Goal: Task Accomplishment & Management: Manage account settings

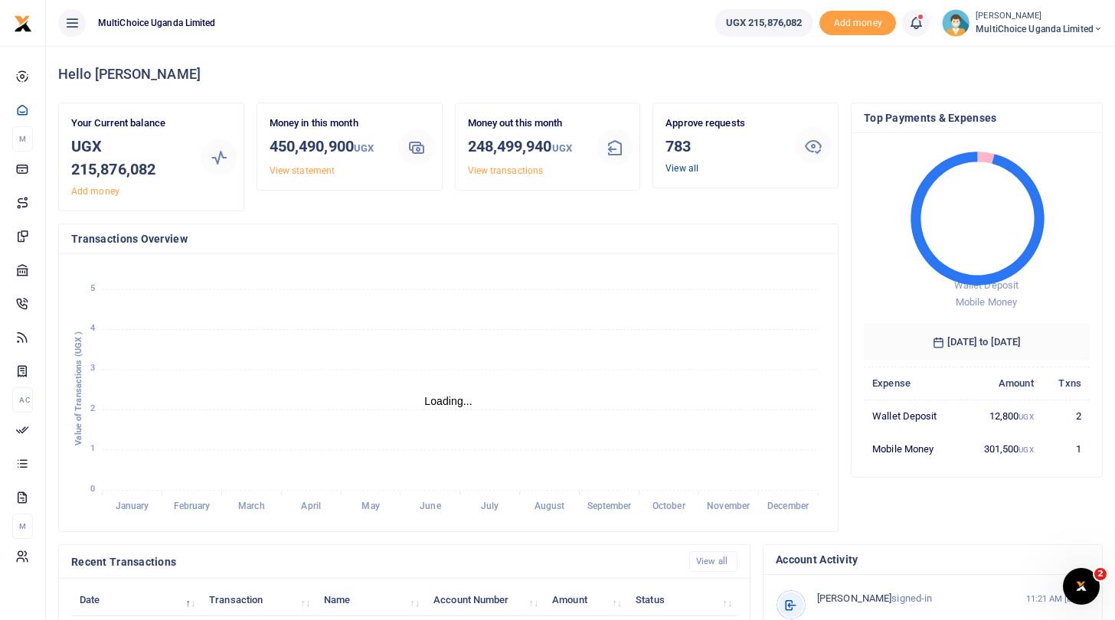
click at [684, 165] on link "View all" at bounding box center [682, 168] width 33 height 11
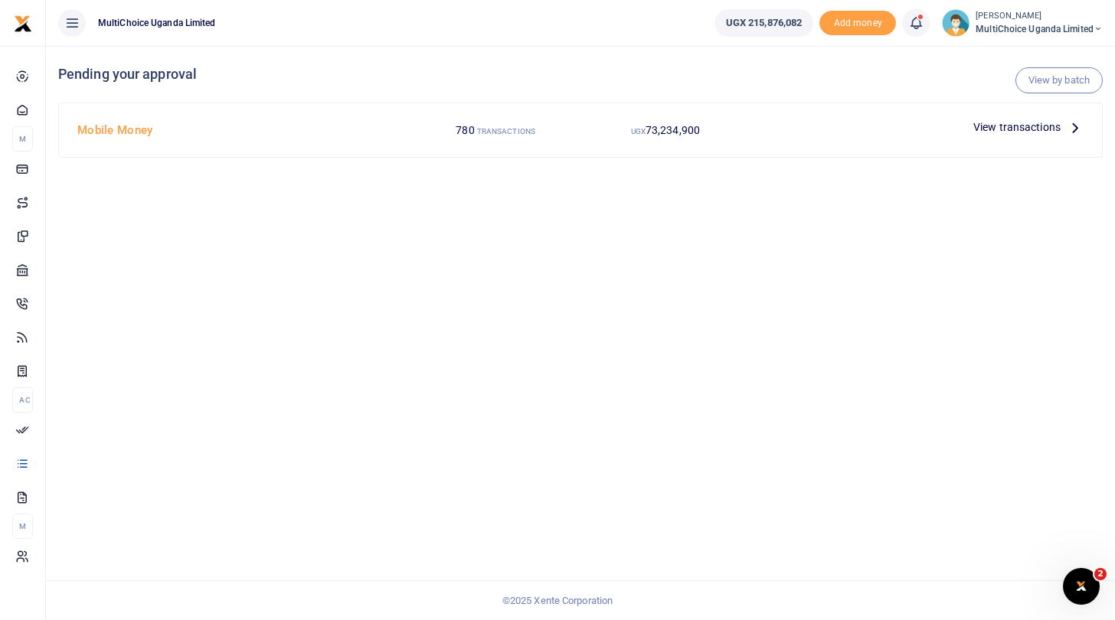
click at [980, 121] on span "View transactions" at bounding box center [1016, 127] width 87 height 17
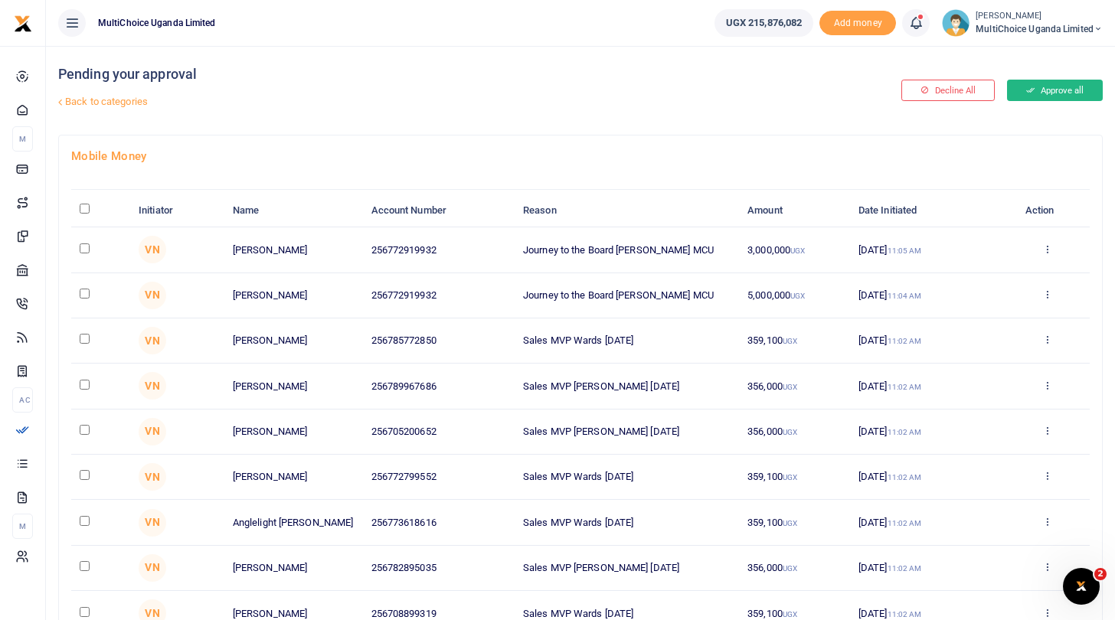
click at [1052, 89] on button "Approve all" at bounding box center [1055, 90] width 96 height 21
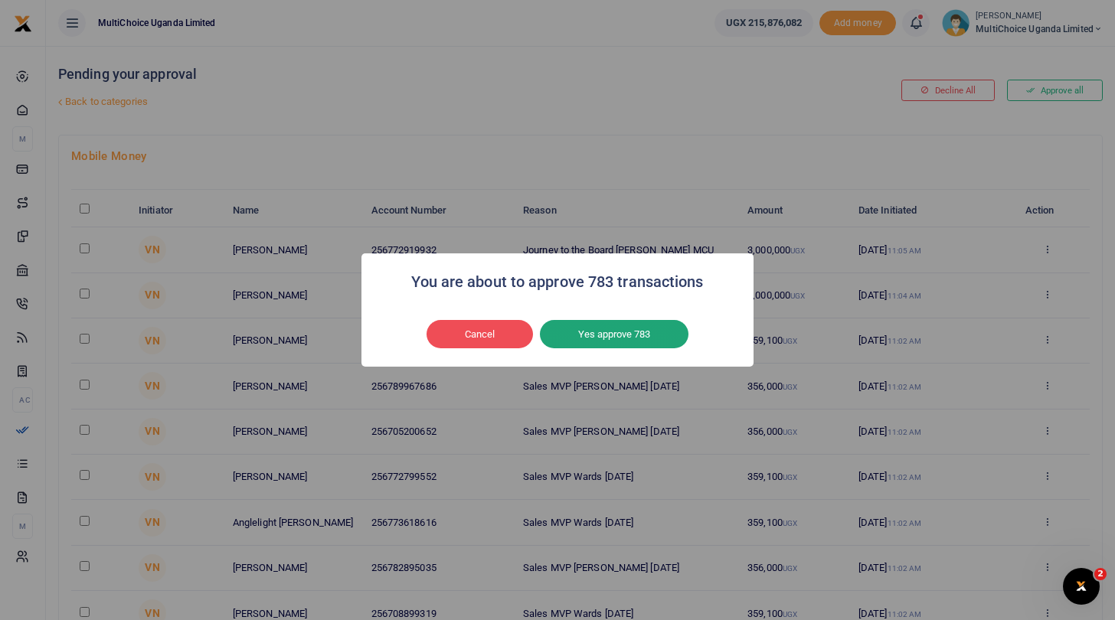
click at [616, 338] on button "Yes approve 783" at bounding box center [614, 334] width 149 height 29
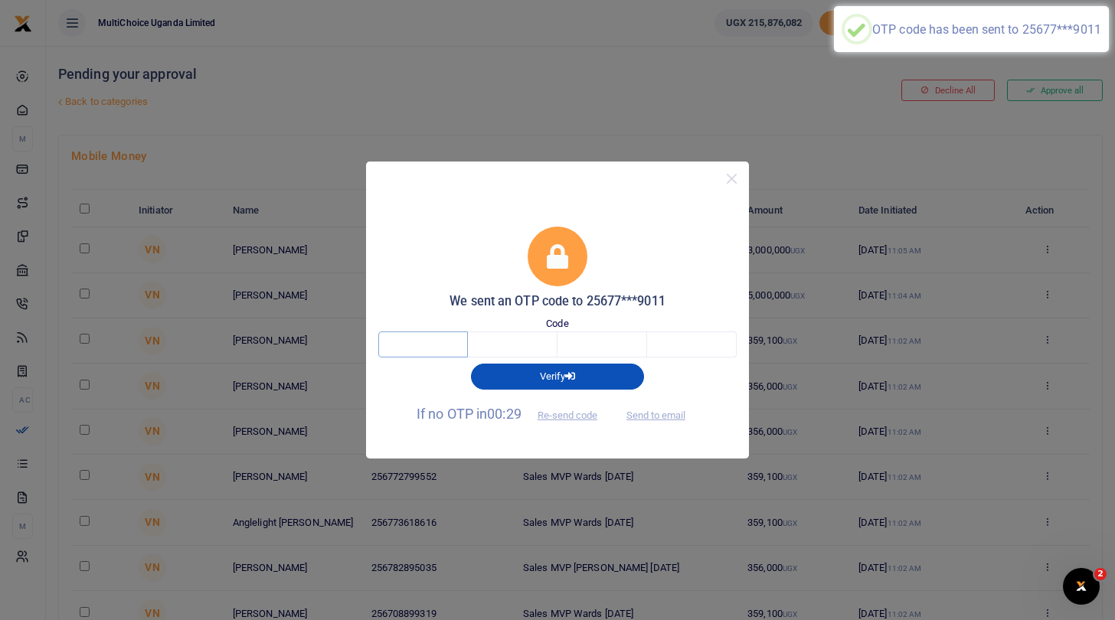
click at [429, 347] on input "text" at bounding box center [423, 345] width 90 height 26
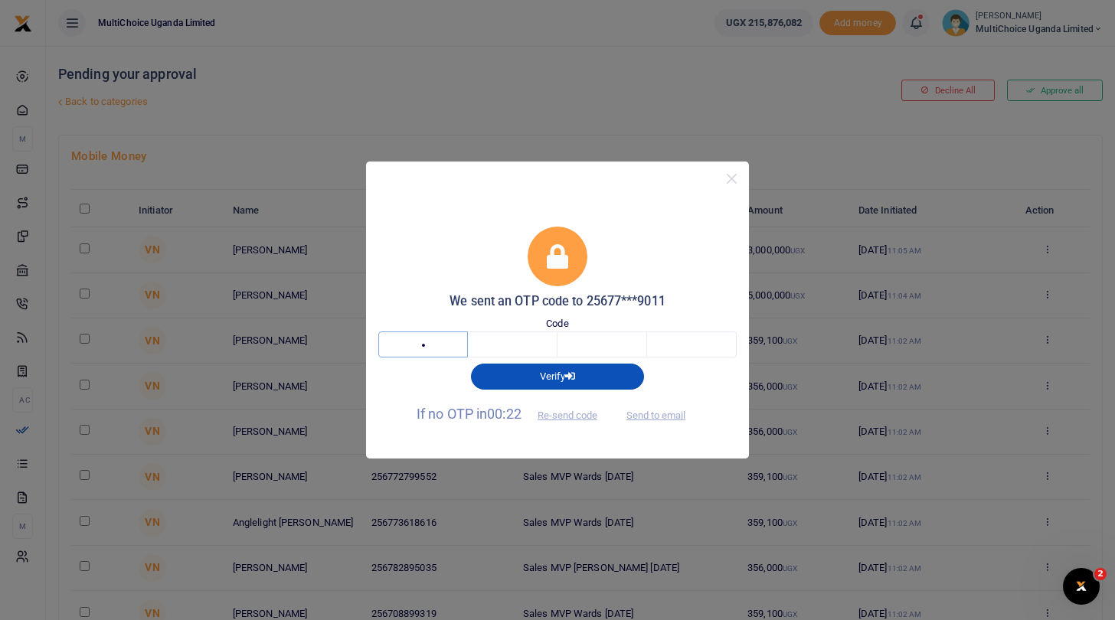
type input "1"
type input "7"
type input "6"
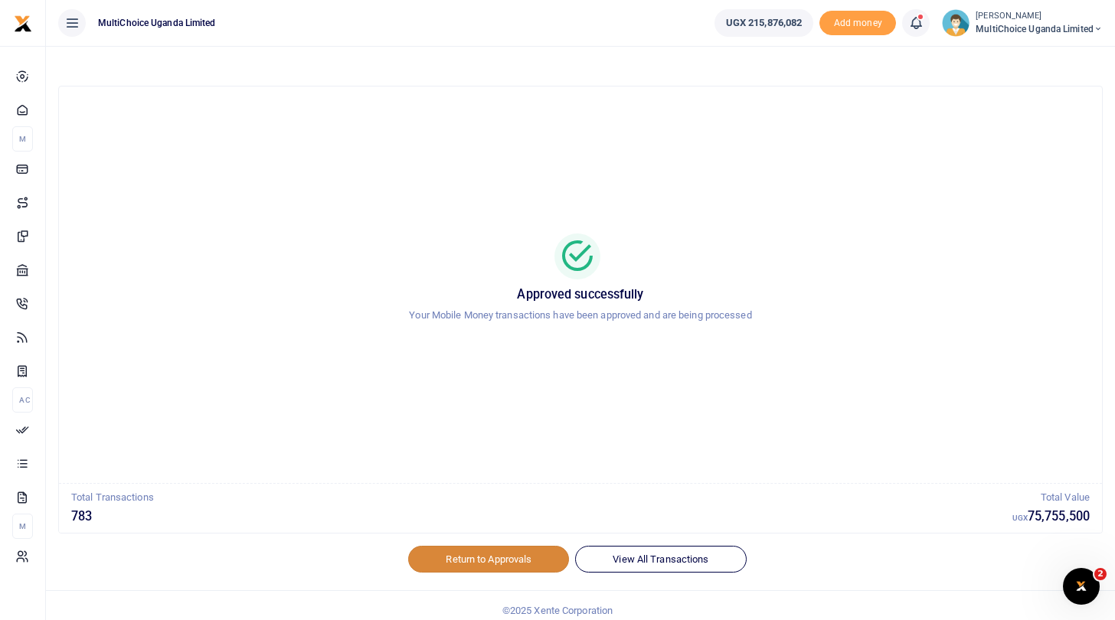
click at [470, 558] on link "Return to Approvals" at bounding box center [488, 559] width 161 height 26
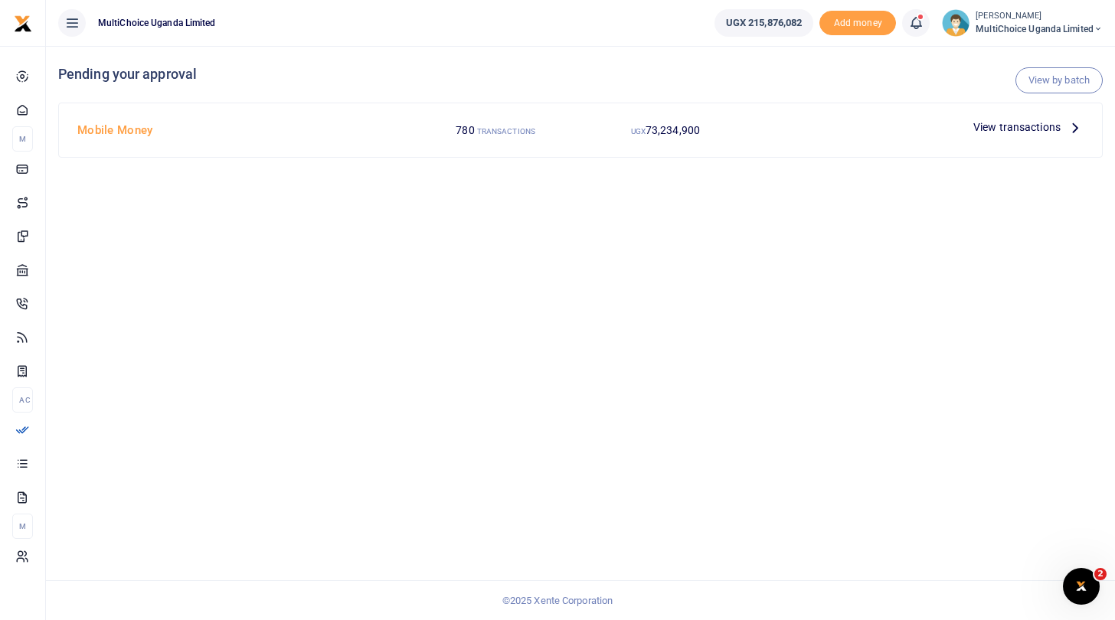
click at [1001, 28] on span "MultiChoice Uganda Limited" at bounding box center [1039, 29] width 127 height 14
click at [1015, 58] on link "Switch accounts" at bounding box center [1044, 55] width 121 height 21
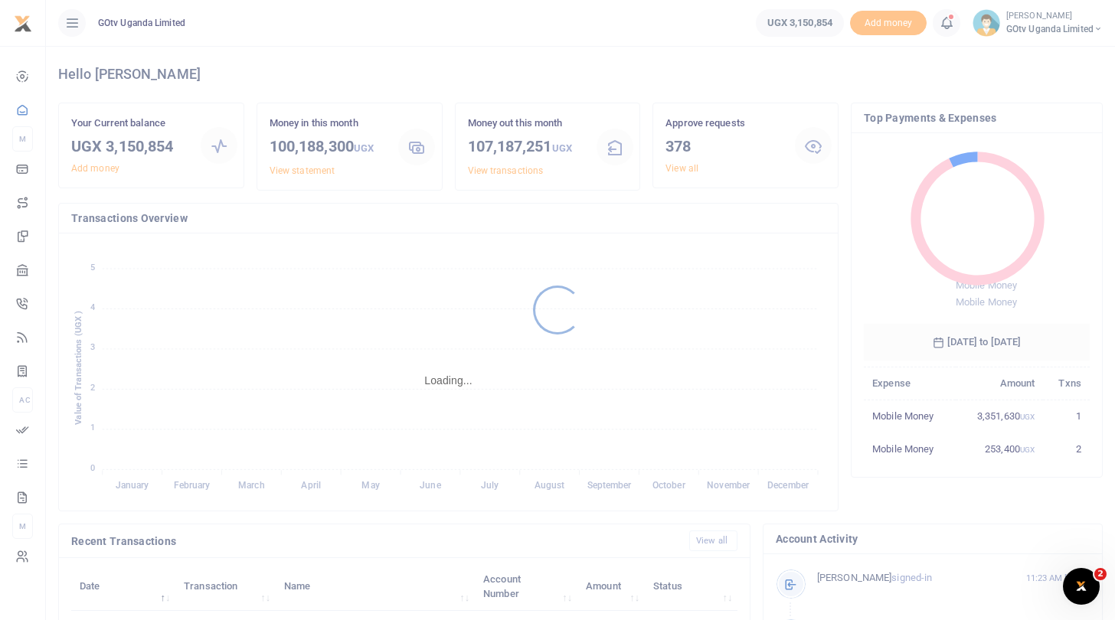
scroll to position [1, 1]
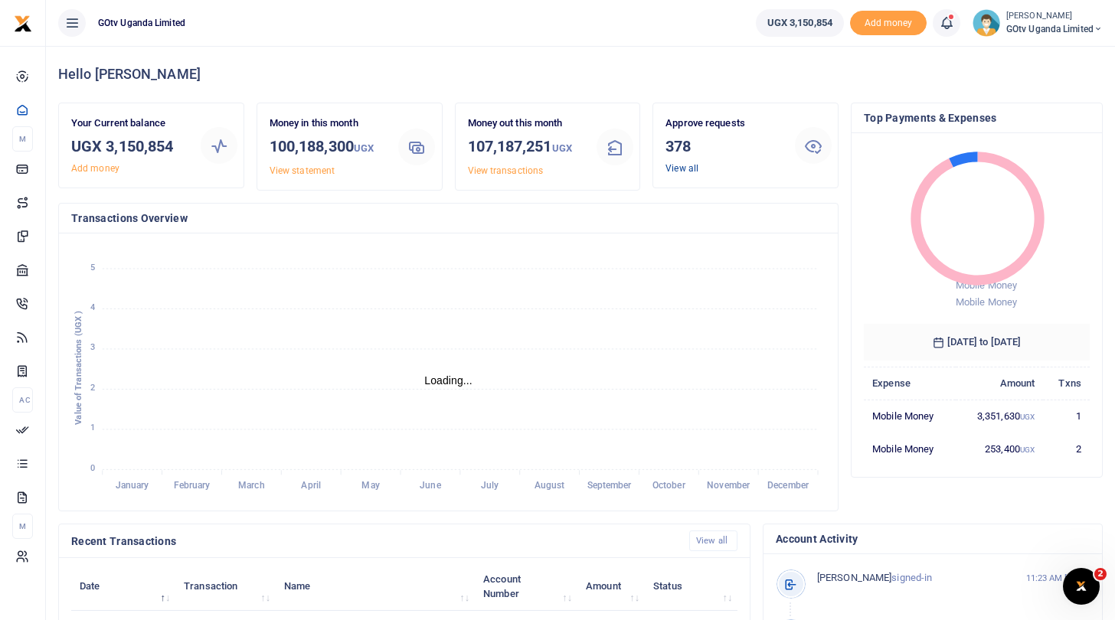
click at [687, 170] on link "View all" at bounding box center [682, 168] width 33 height 11
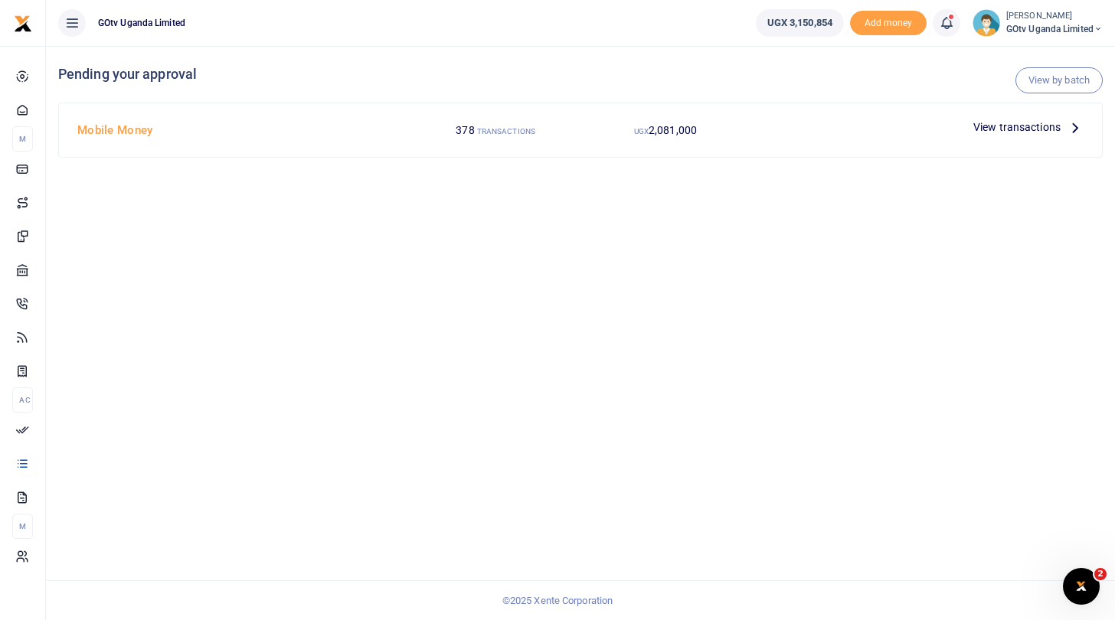
click at [991, 126] on span "View transactions" at bounding box center [1016, 127] width 87 height 17
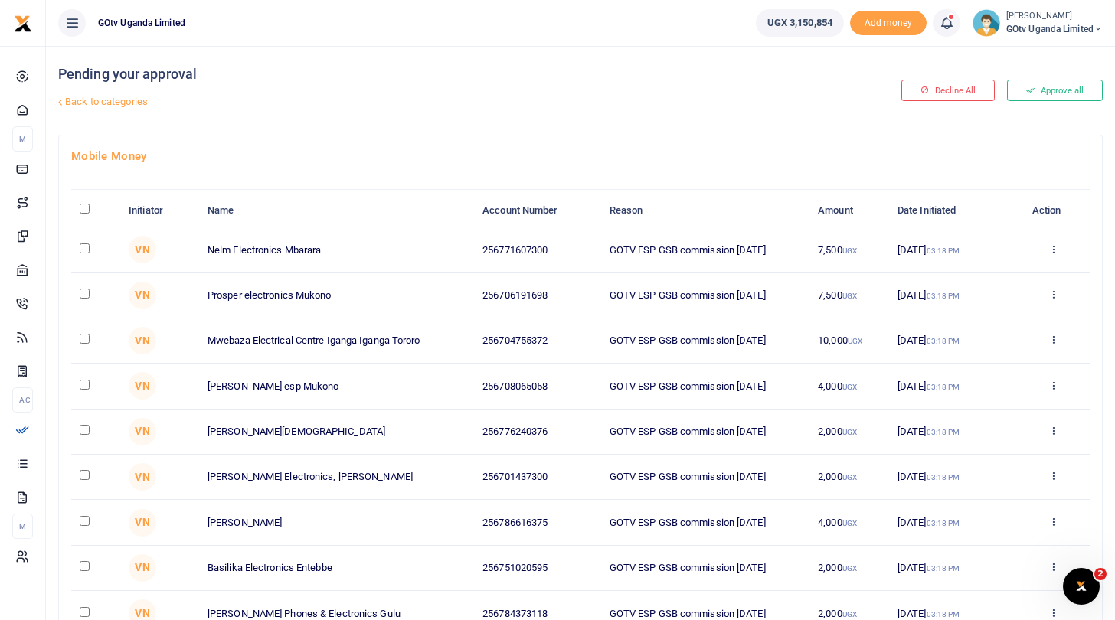
click at [1045, 91] on div at bounding box center [557, 310] width 1115 height 620
click at [1039, 92] on button "Approve all" at bounding box center [1055, 90] width 96 height 21
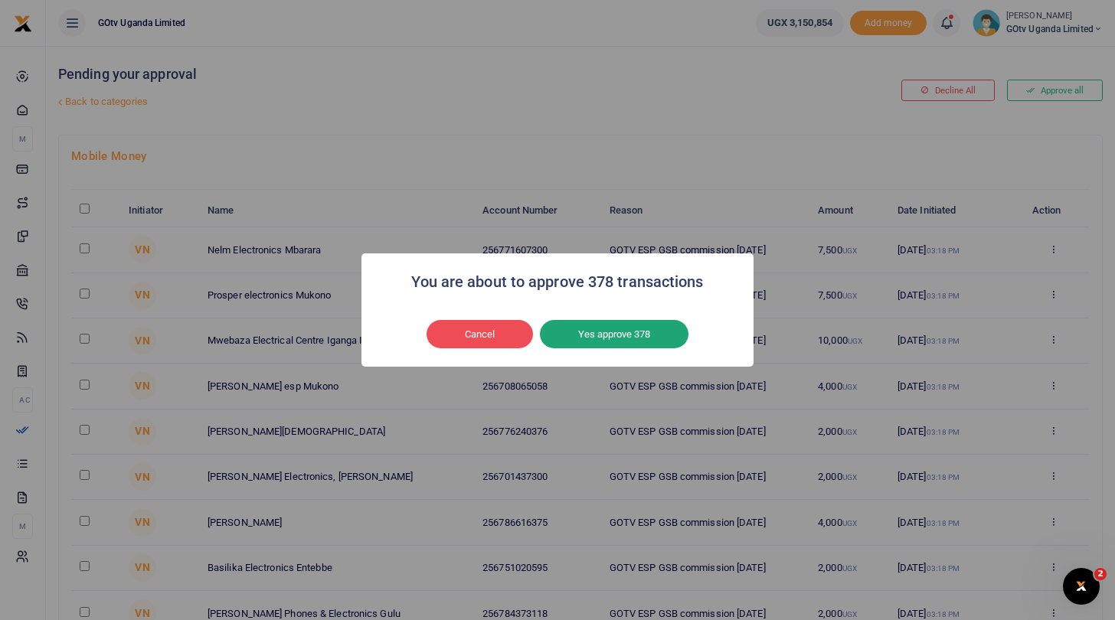
click at [656, 335] on button "Yes approve 378" at bounding box center [614, 334] width 149 height 29
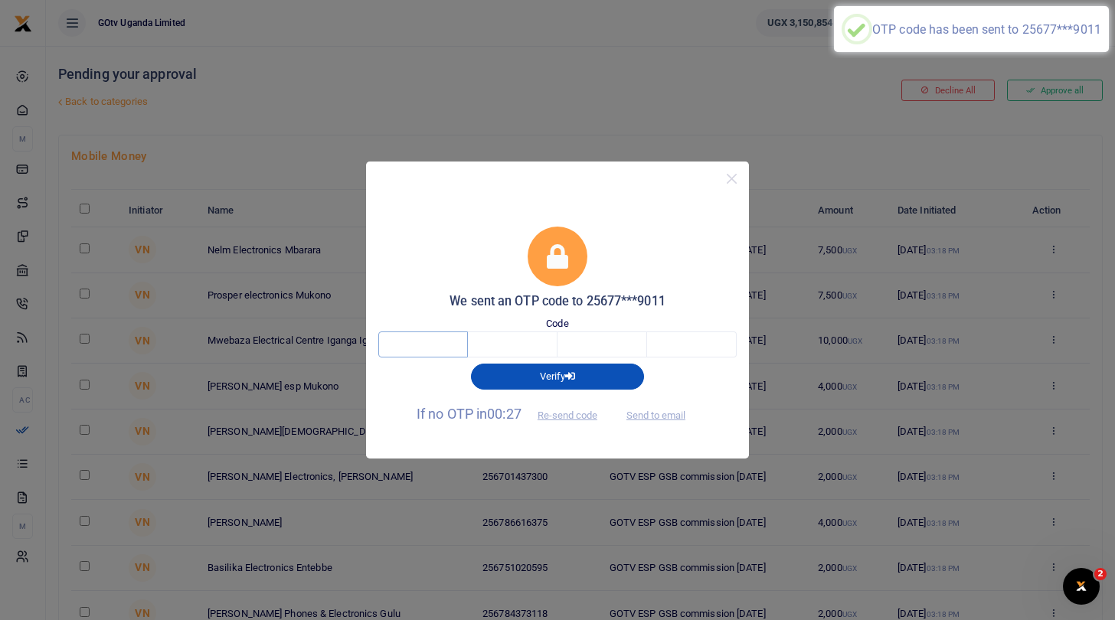
click at [447, 339] on input "text" at bounding box center [423, 345] width 90 height 26
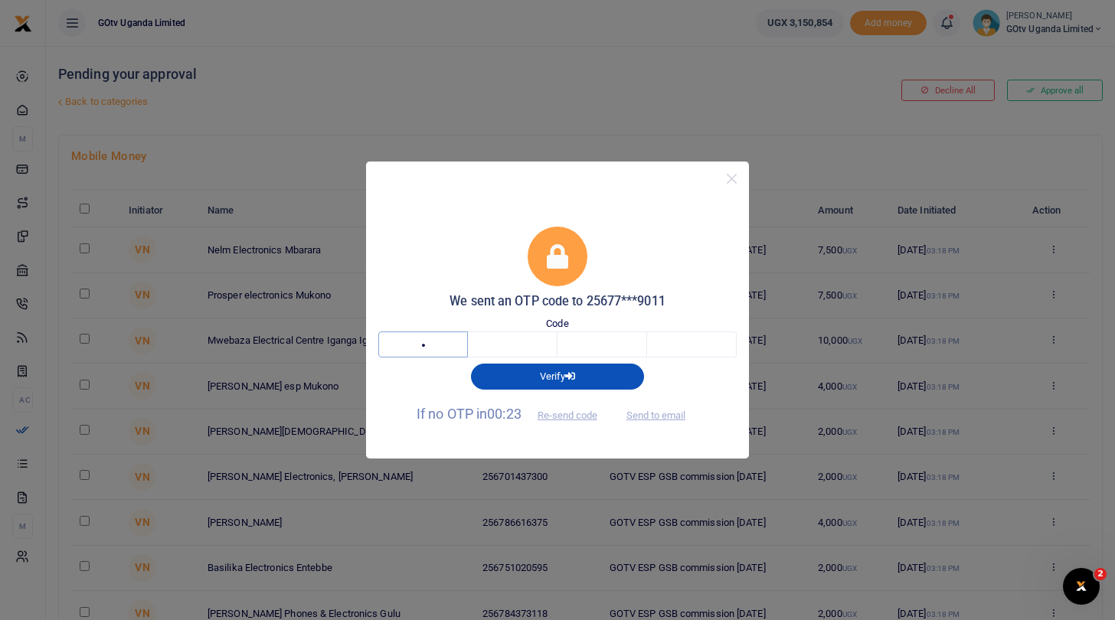
type input "4"
type input "2"
type input "1"
type input "0"
